Goal: Find specific page/section: Find specific page/section

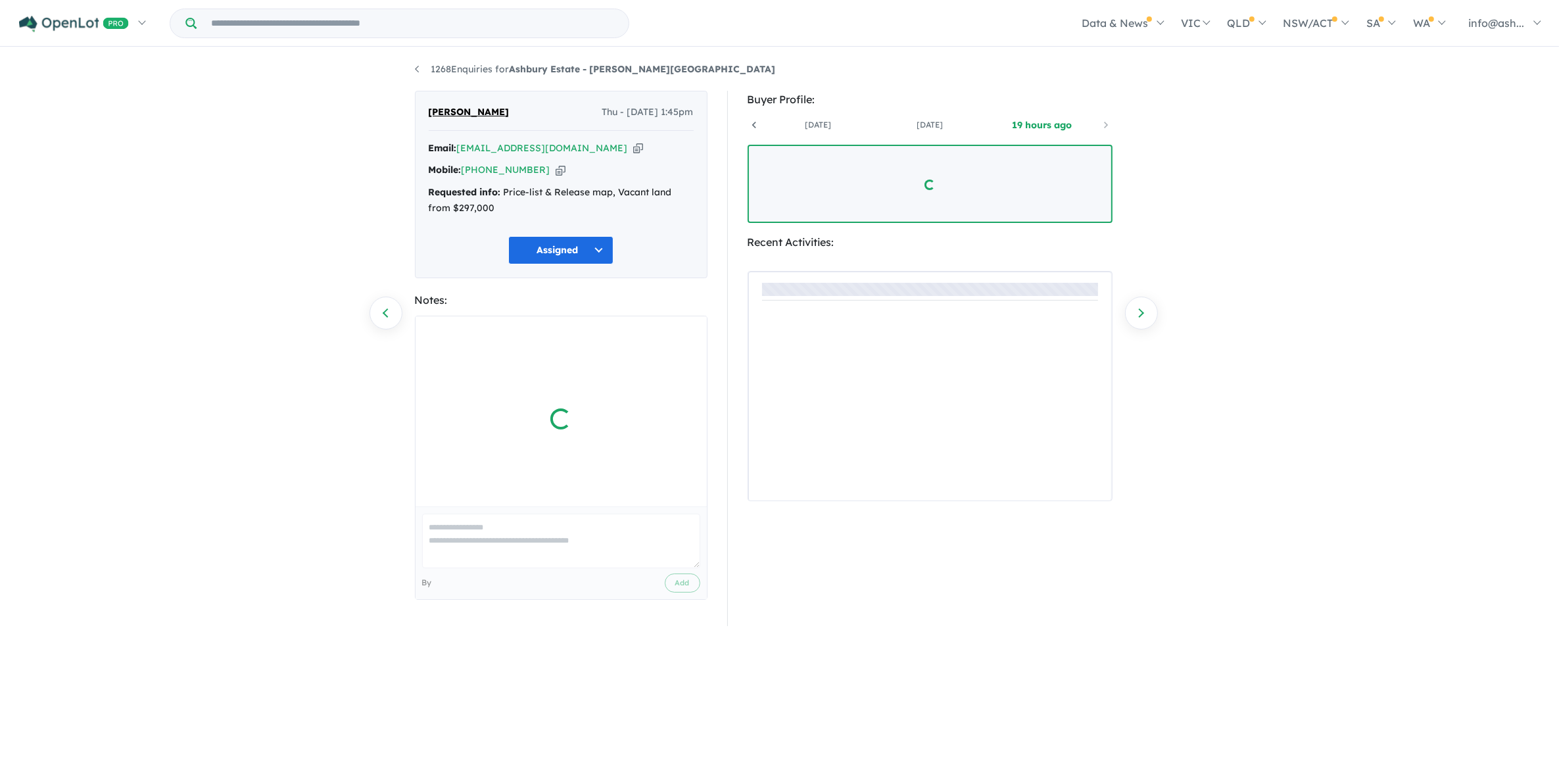
scroll to position [0, 97]
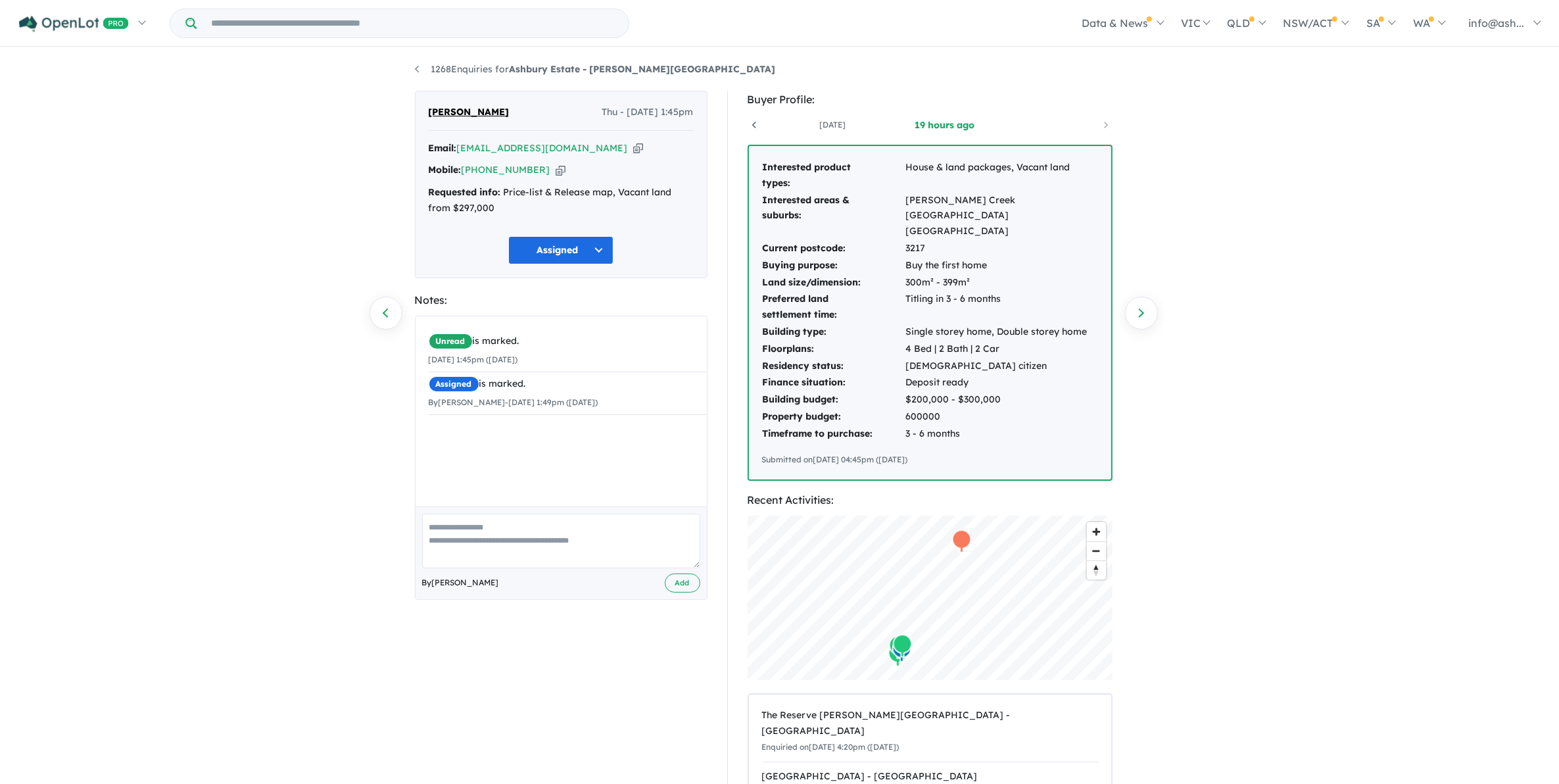
click at [1194, 372] on div "1268 Enquiries for Ashbury Estate - [PERSON_NAME][GEOGRAPHIC_DATA] Previous enq…" at bounding box center [780, 418] width 1559 height 737
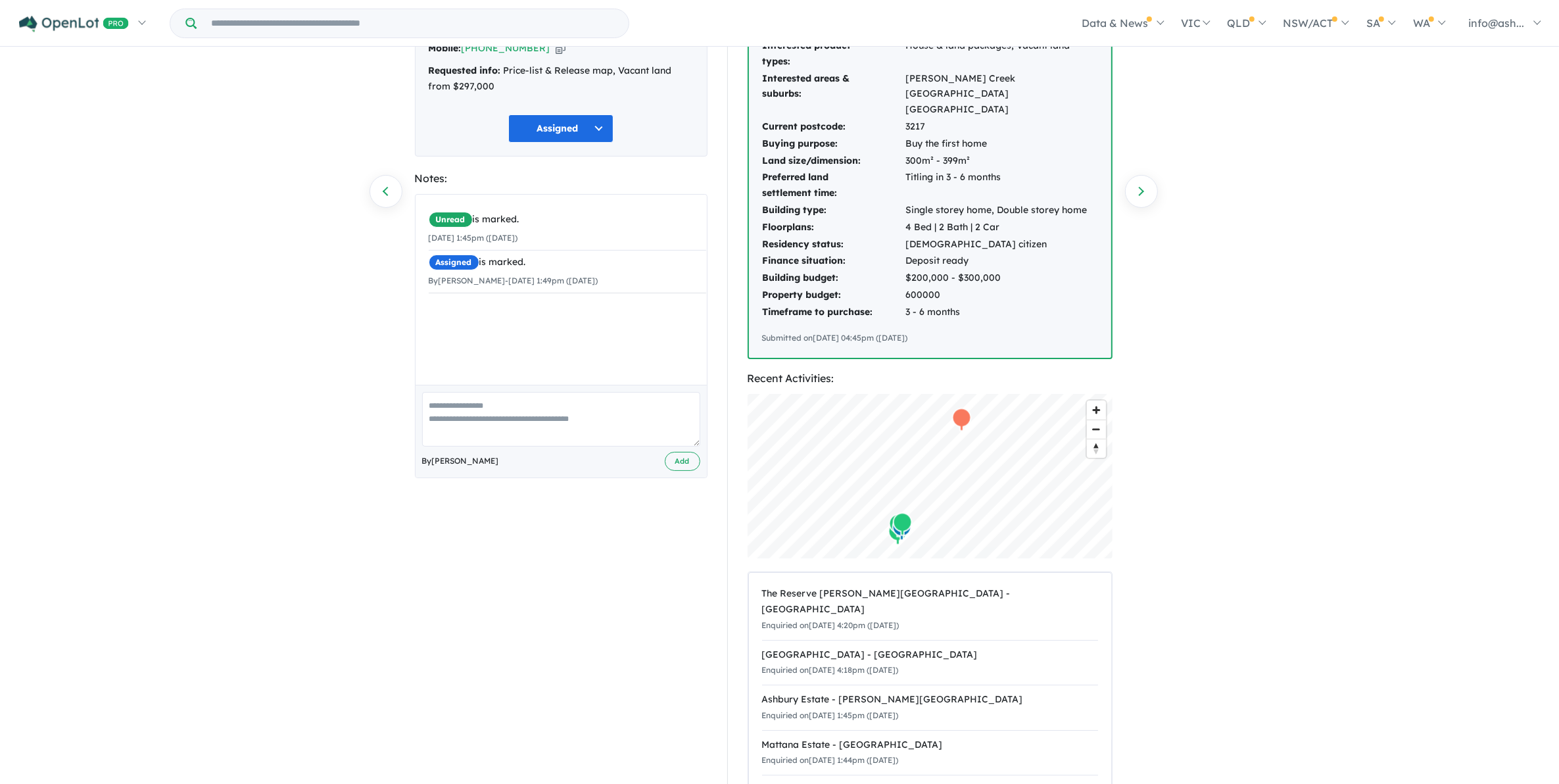
scroll to position [329, 0]
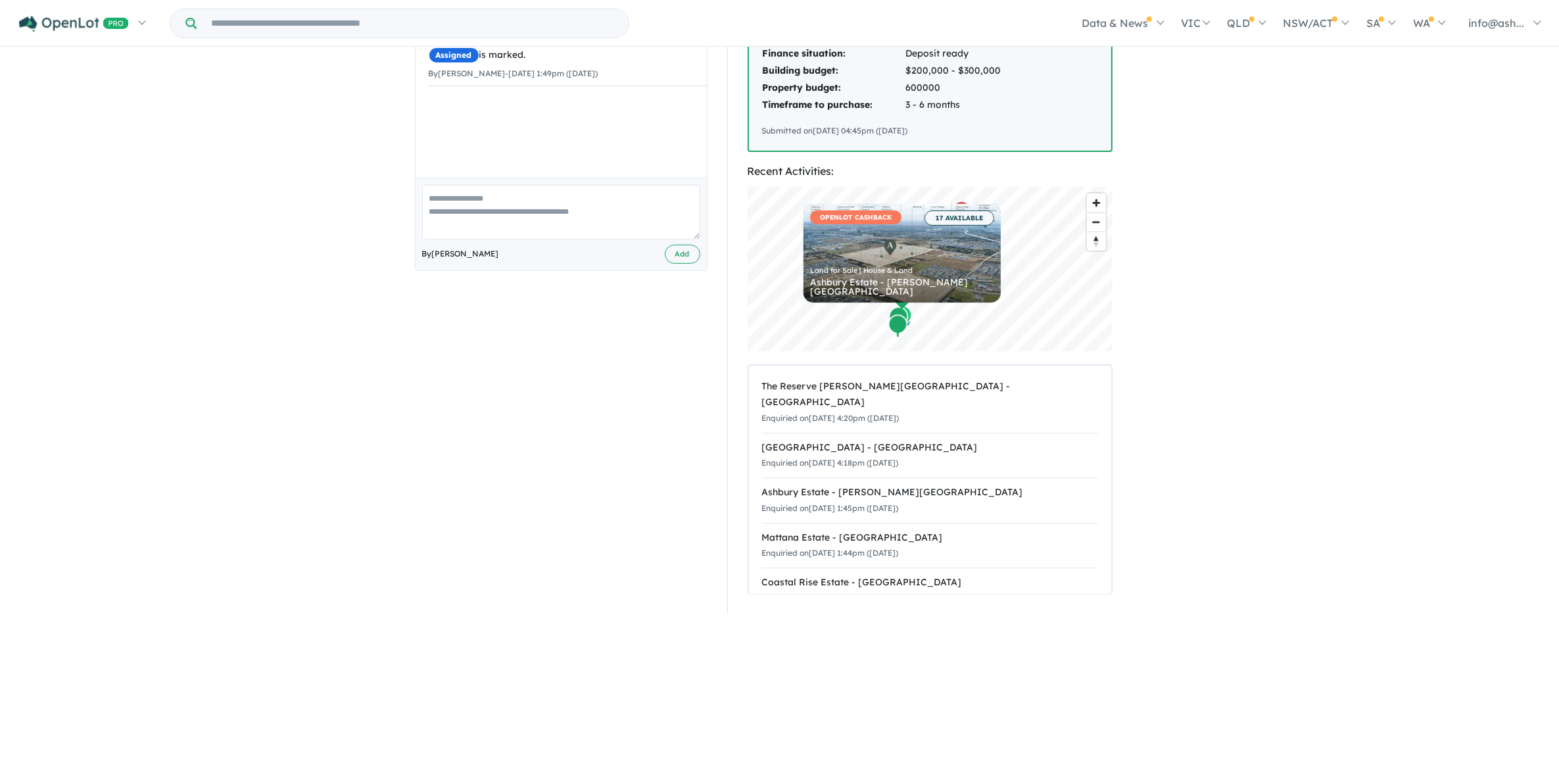
click at [1302, 455] on html "Skip to main content Homepage My Dashboard (1) Buyer Demand Index Suburb/Counci…" at bounding box center [780, 63] width 1559 height 784
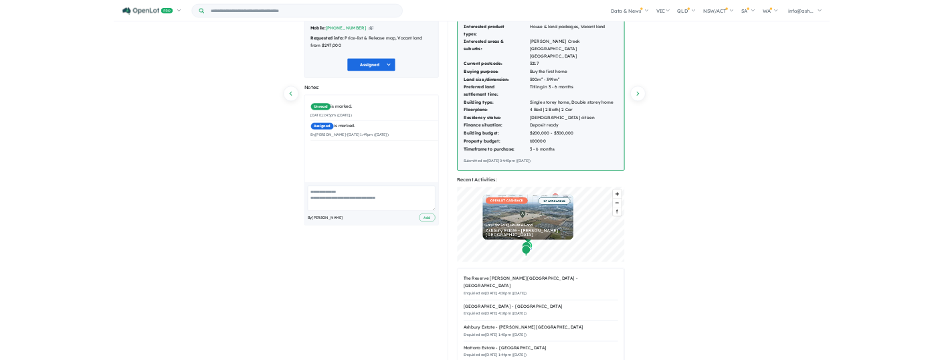
scroll to position [0, 0]
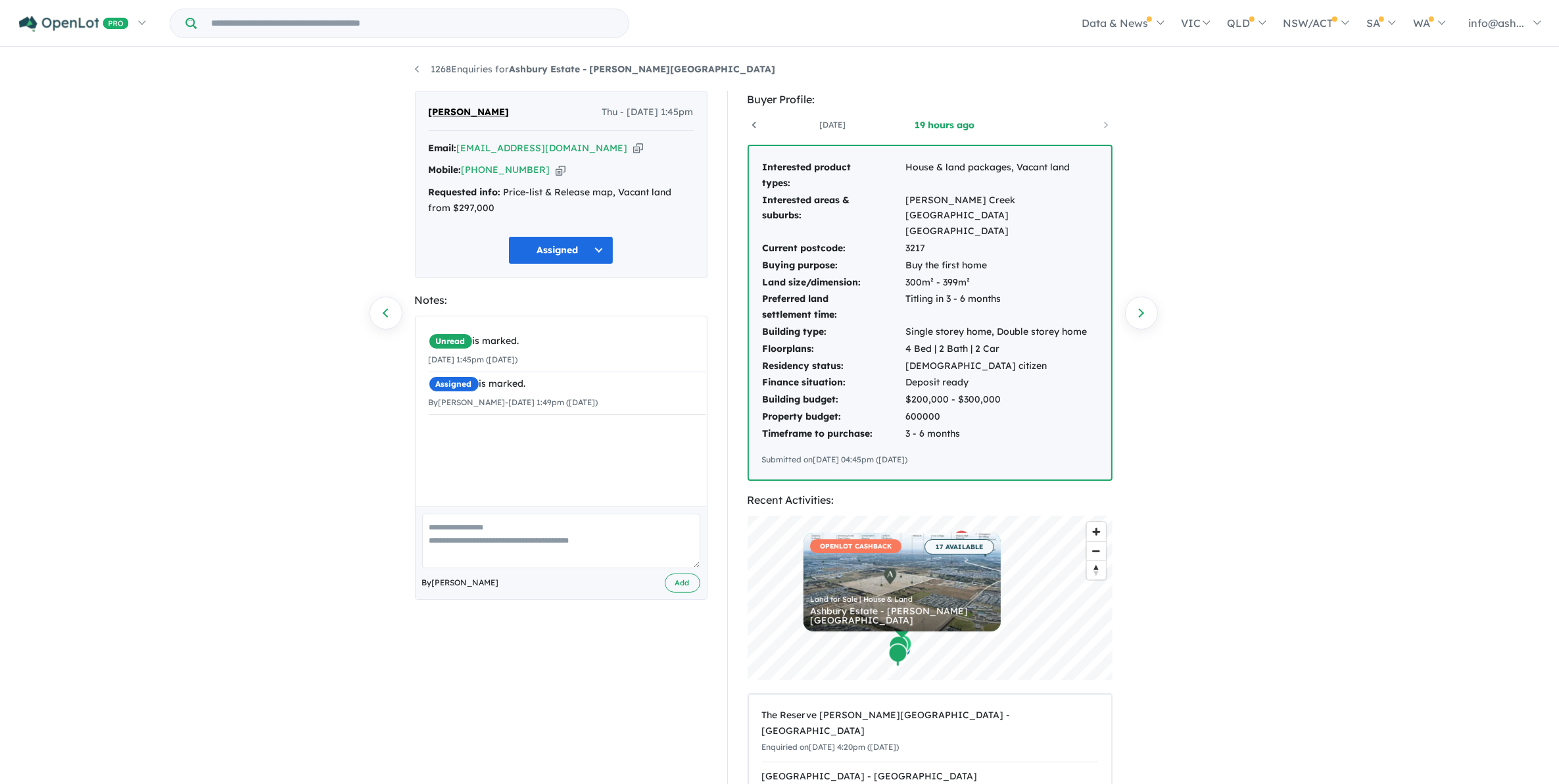
click at [1396, 512] on div "1268 Enquiries for Ashbury Estate - [PERSON_NAME][GEOGRAPHIC_DATA] Previous enq…" at bounding box center [780, 418] width 1559 height 737
click at [1396, 511] on div "1268 Enquiries for Ashbury Estate - [PERSON_NAME][GEOGRAPHIC_DATA] Previous enq…" at bounding box center [780, 418] width 1559 height 737
click at [1496, 186] on div "1268 Enquiries for Ashbury Estate - [PERSON_NAME][GEOGRAPHIC_DATA] Previous enq…" at bounding box center [780, 418] width 1559 height 737
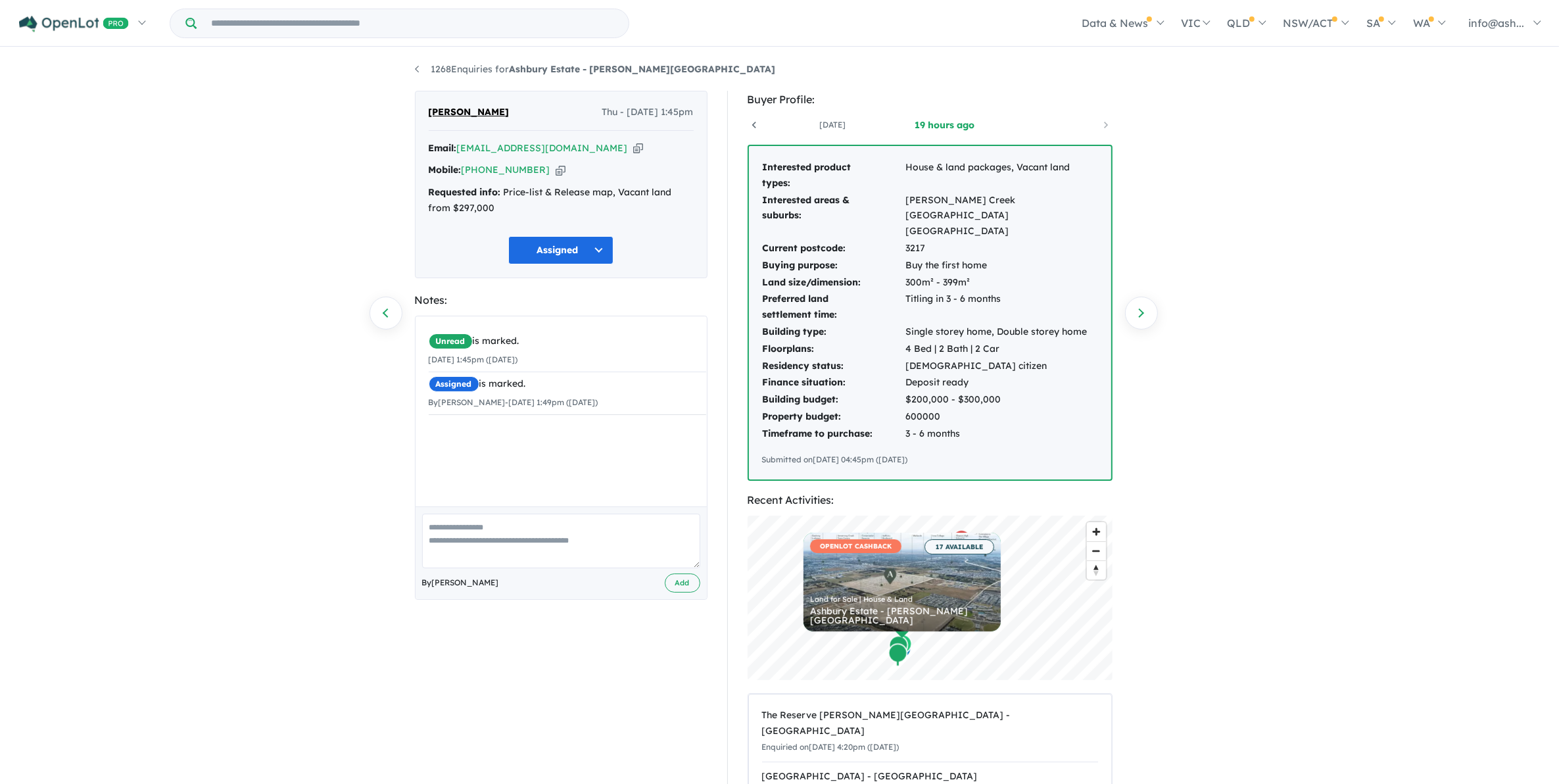
click at [1392, 291] on div "1268 Enquiries for Ashbury Estate - [PERSON_NAME][GEOGRAPHIC_DATA] Previous enq…" at bounding box center [780, 418] width 1559 height 737
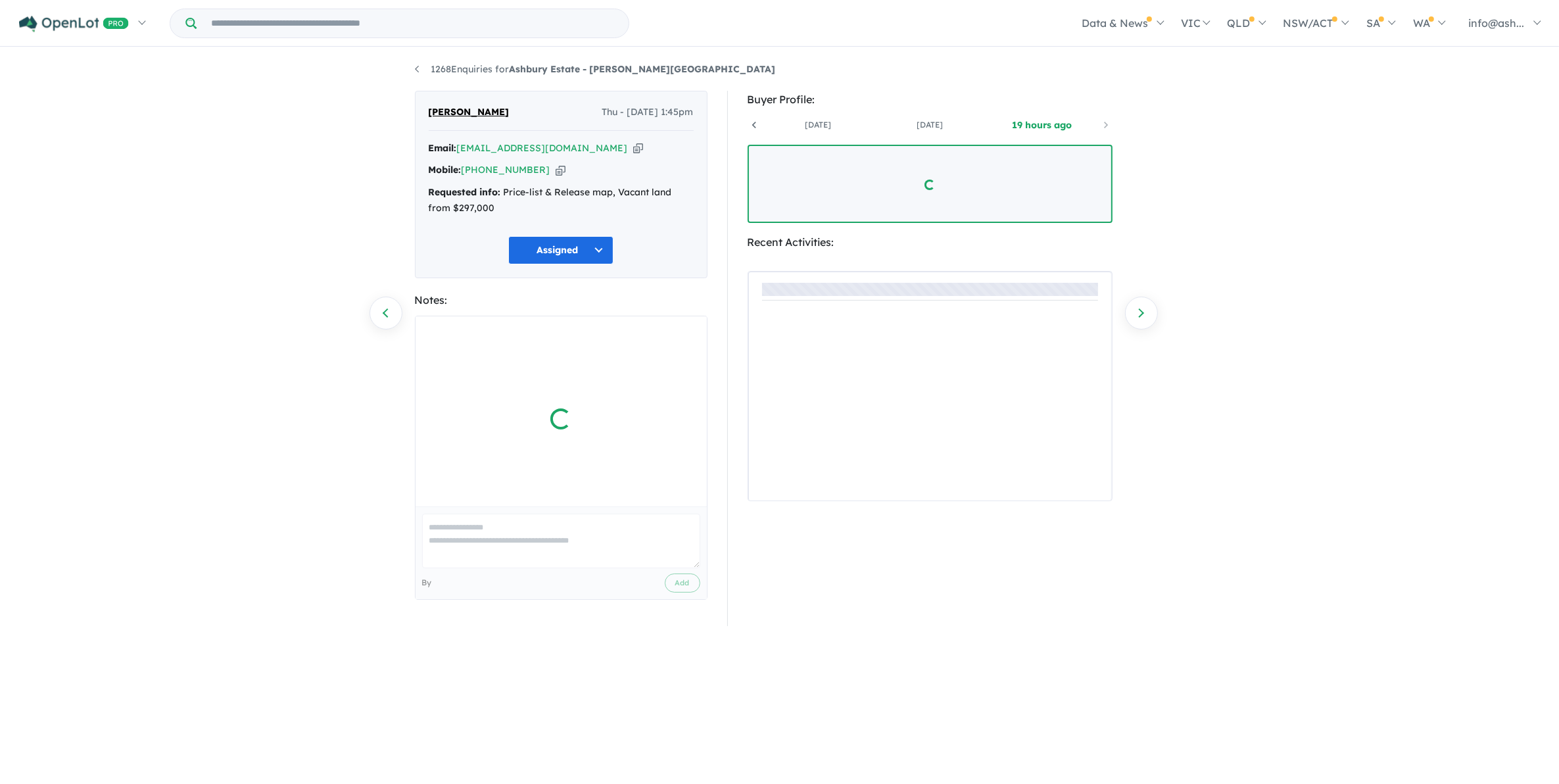
scroll to position [0, 97]
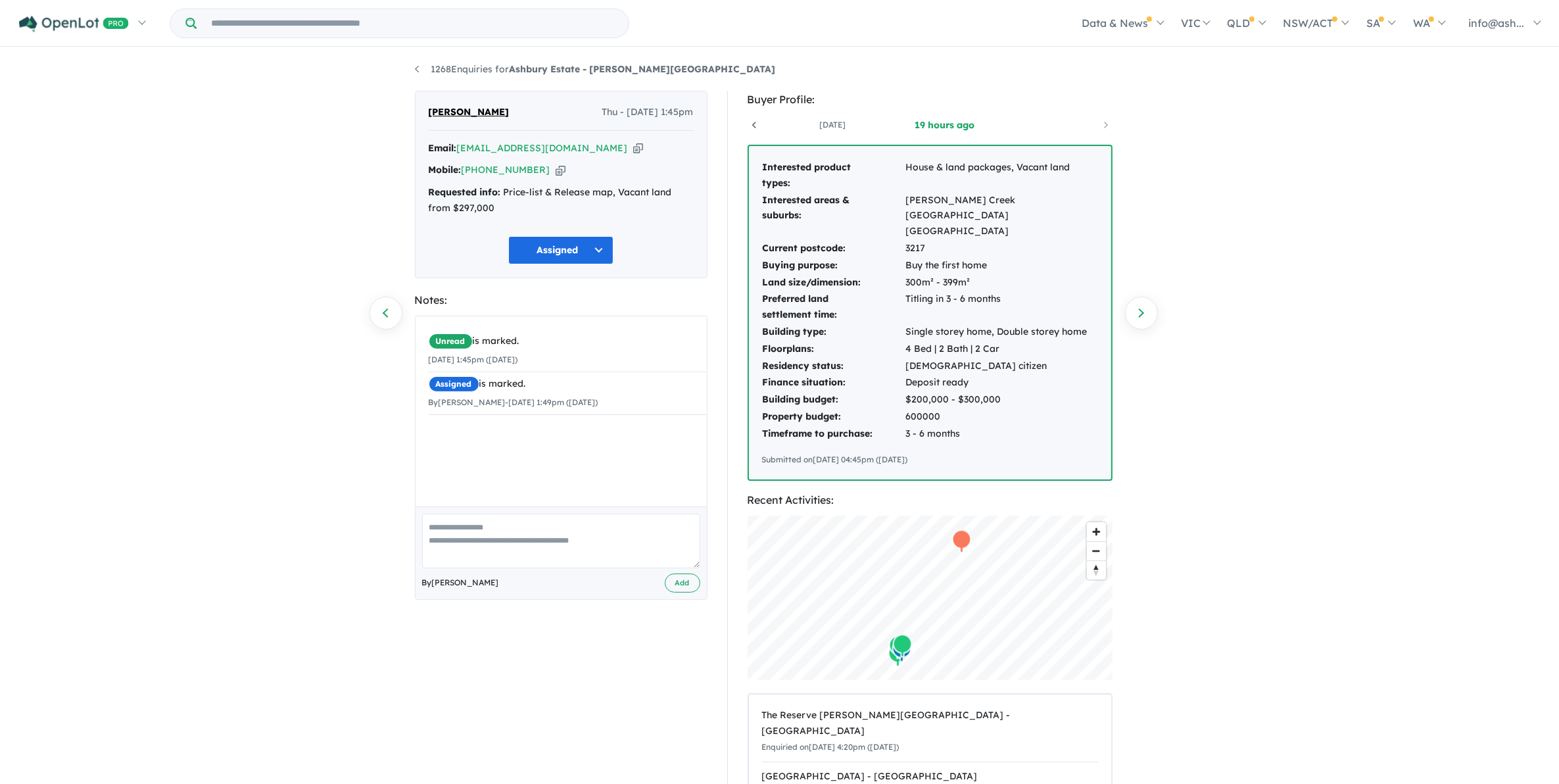
click at [1346, 461] on div "1268 Enquiries for Ashbury Estate - [PERSON_NAME][GEOGRAPHIC_DATA] Previous enq…" at bounding box center [780, 418] width 1559 height 737
drag, startPoint x: 1393, startPoint y: 363, endPoint x: 1376, endPoint y: 372, distance: 19.2
click at [1392, 363] on div "1268 Enquiries for Ashbury Estate - [PERSON_NAME][GEOGRAPHIC_DATA] Previous enq…" at bounding box center [780, 418] width 1559 height 737
click at [1395, 245] on div "1268 Enquiries for Ashbury Estate - [PERSON_NAME][GEOGRAPHIC_DATA] Previous enq…" at bounding box center [780, 418] width 1559 height 737
